Goal: Information Seeking & Learning: Learn about a topic

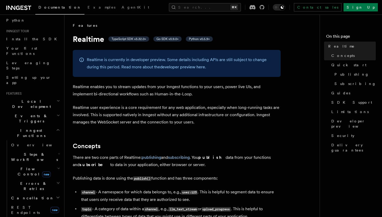
scroll to position [41, 0]
click at [20, 151] on span "Steps & Workflows" at bounding box center [33, 156] width 49 height 10
click at [27, 173] on link "Function steps" at bounding box center [37, 177] width 47 height 9
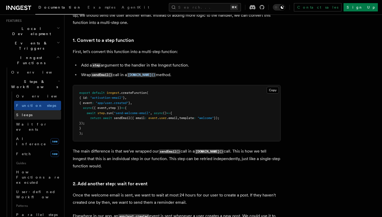
scroll to position [125, 0]
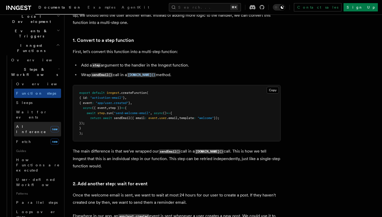
click at [44, 122] on link "AI Inference new" at bounding box center [37, 129] width 47 height 15
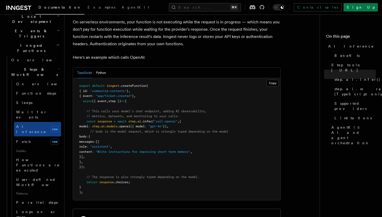
scroll to position [265, 0]
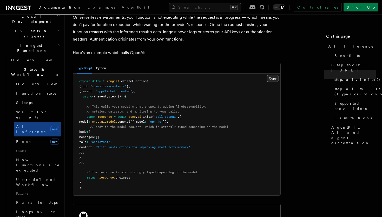
click at [273, 75] on button "Copy Copied" at bounding box center [273, 78] width 12 height 7
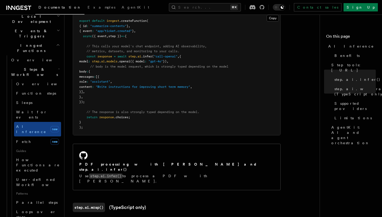
scroll to position [326, 0]
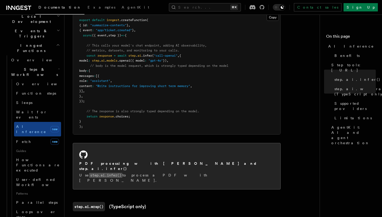
click at [161, 161] on div "PDF processing with [PERSON_NAME] and step.ai.infer()" at bounding box center [176, 166] width 195 height 11
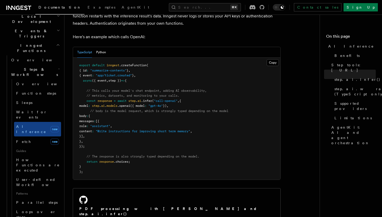
scroll to position [277, 0]
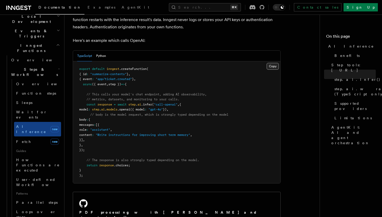
click at [275, 63] on button "Copy Copied" at bounding box center [273, 66] width 12 height 7
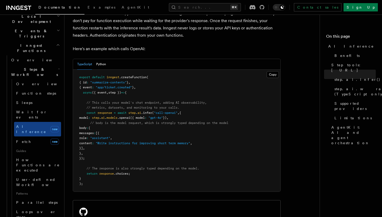
scroll to position [270, 0]
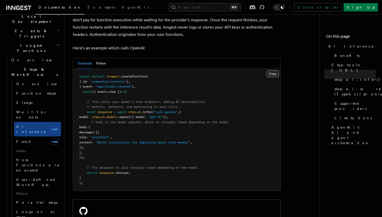
click at [274, 70] on button "Copy Copied" at bounding box center [273, 73] width 12 height 7
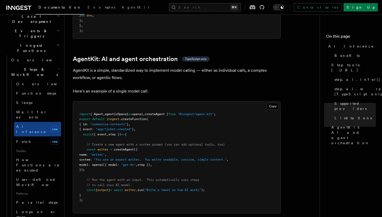
scroll to position [1512, 0]
